Goal: Task Accomplishment & Management: Use online tool/utility

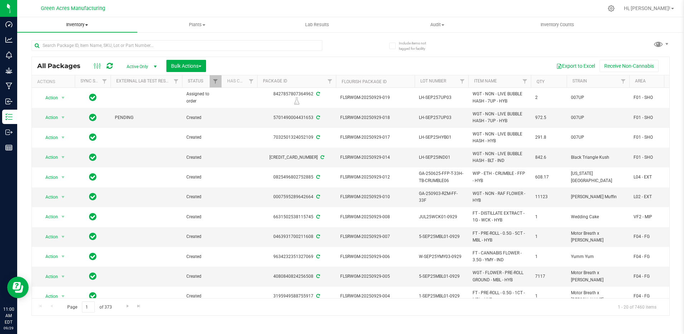
click at [91, 26] on span "Inventory" at bounding box center [77, 24] width 120 height 6
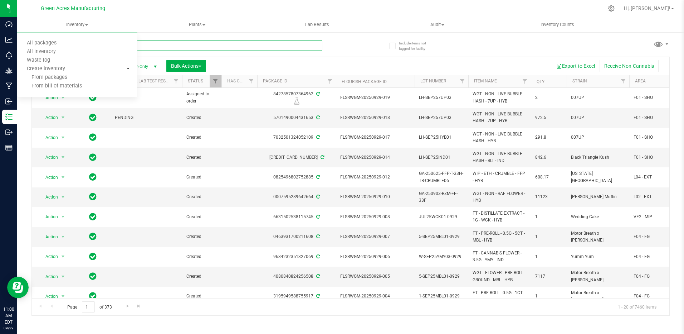
click at [221, 46] on input "text" at bounding box center [176, 45] width 291 height 11
click at [222, 45] on input "text" at bounding box center [176, 45] width 291 height 11
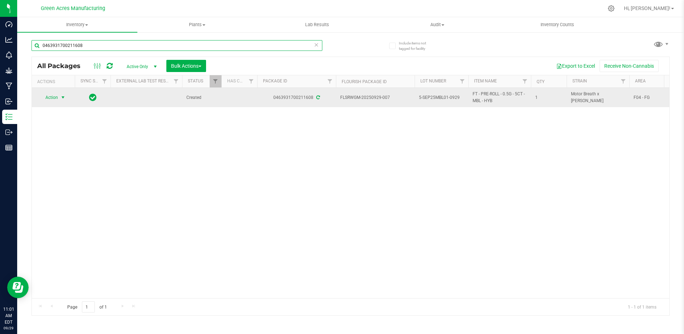
type input "0463931700211608"
click at [59, 97] on span "select" at bounding box center [63, 97] width 9 height 10
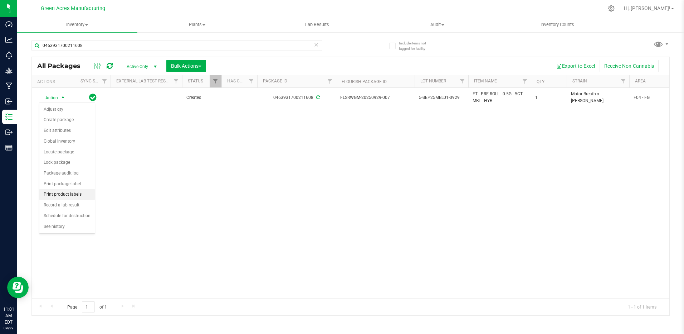
click at [52, 195] on li "Print product labels" at bounding box center [66, 194] width 55 height 11
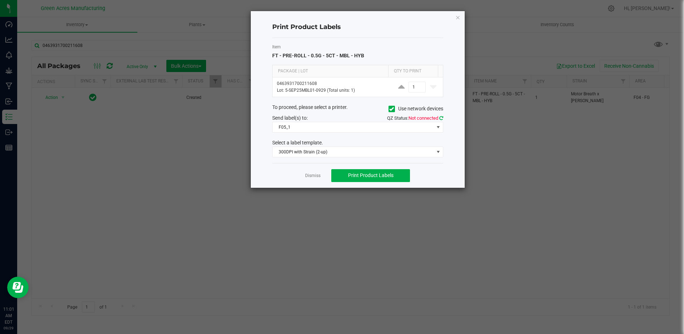
click at [442, 119] on icon at bounding box center [441, 118] width 4 height 5
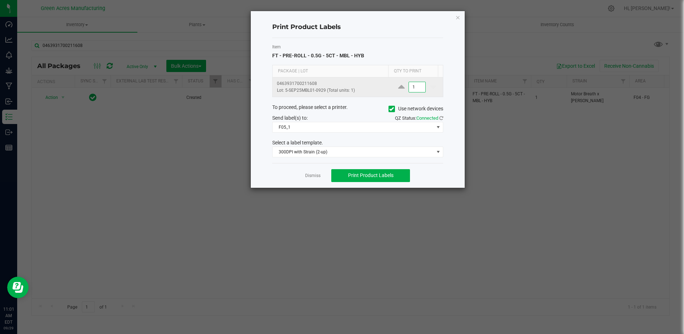
click at [413, 85] on input "1" at bounding box center [417, 87] width 16 height 10
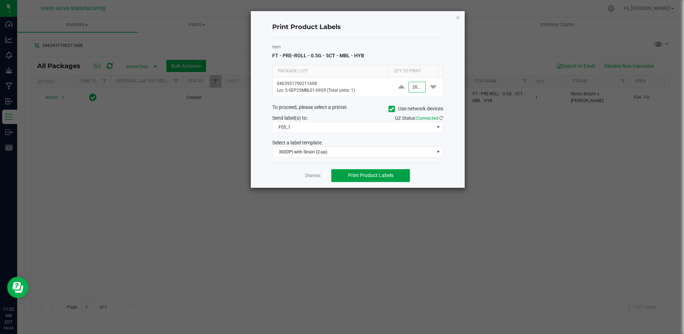
type input "2,000"
click at [399, 180] on button "Print Product Labels" at bounding box center [370, 175] width 79 height 13
